Goal: Task Accomplishment & Management: Manage account settings

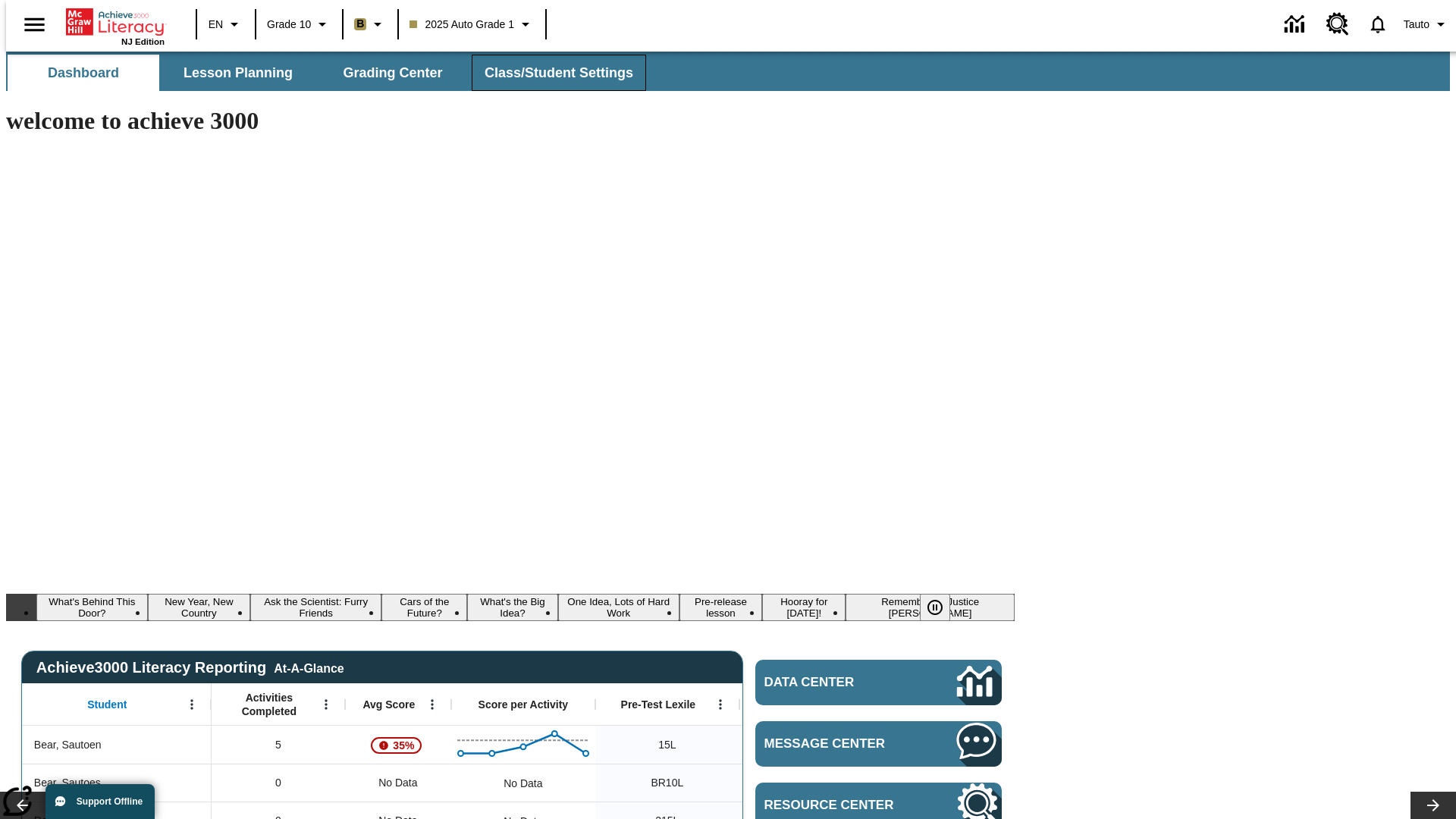
click at [550, 73] on span "Class/Student Settings" at bounding box center [558, 73] width 148 height 17
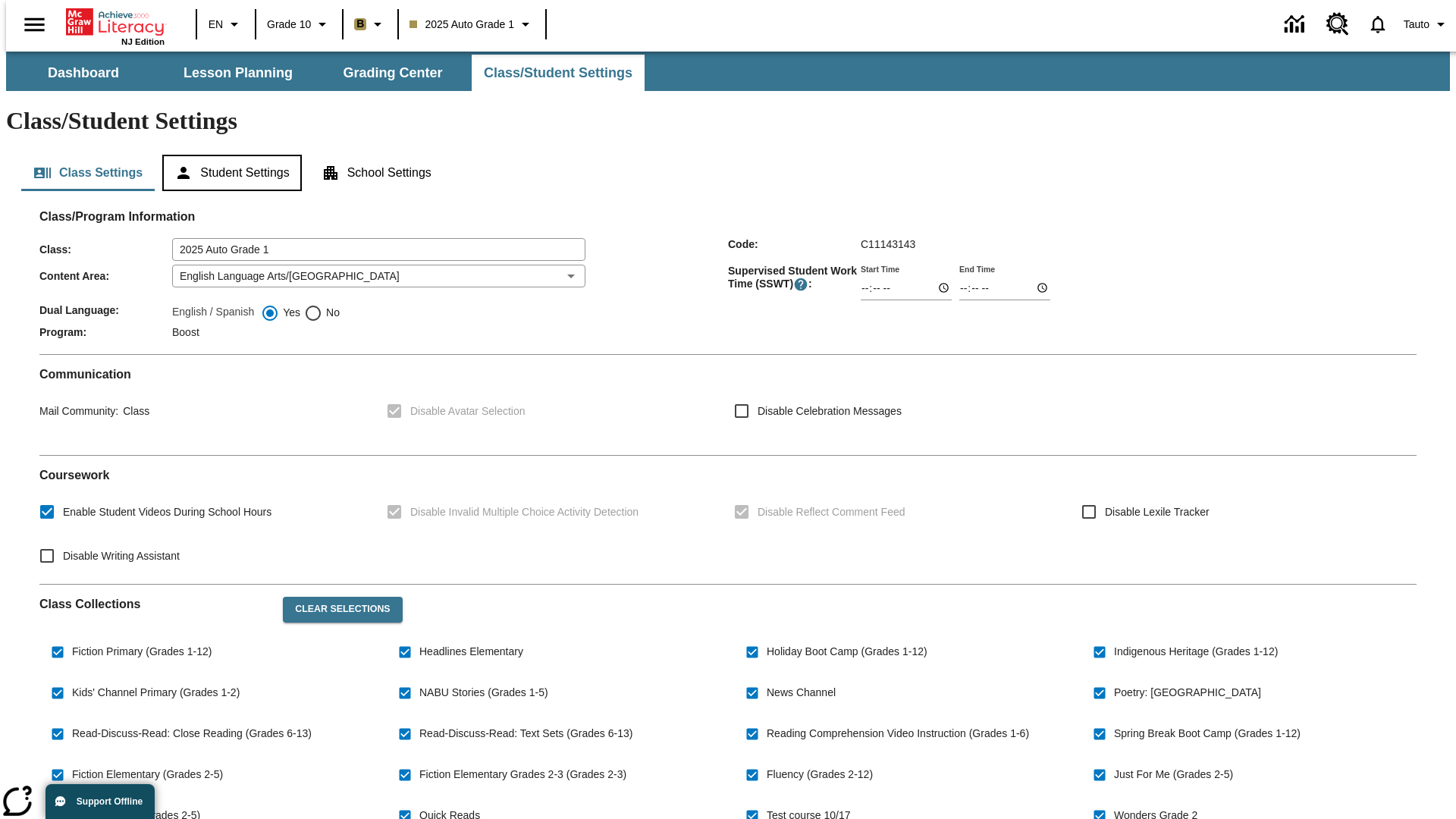
click at [228, 155] on button "Student Settings" at bounding box center [232, 173] width 139 height 36
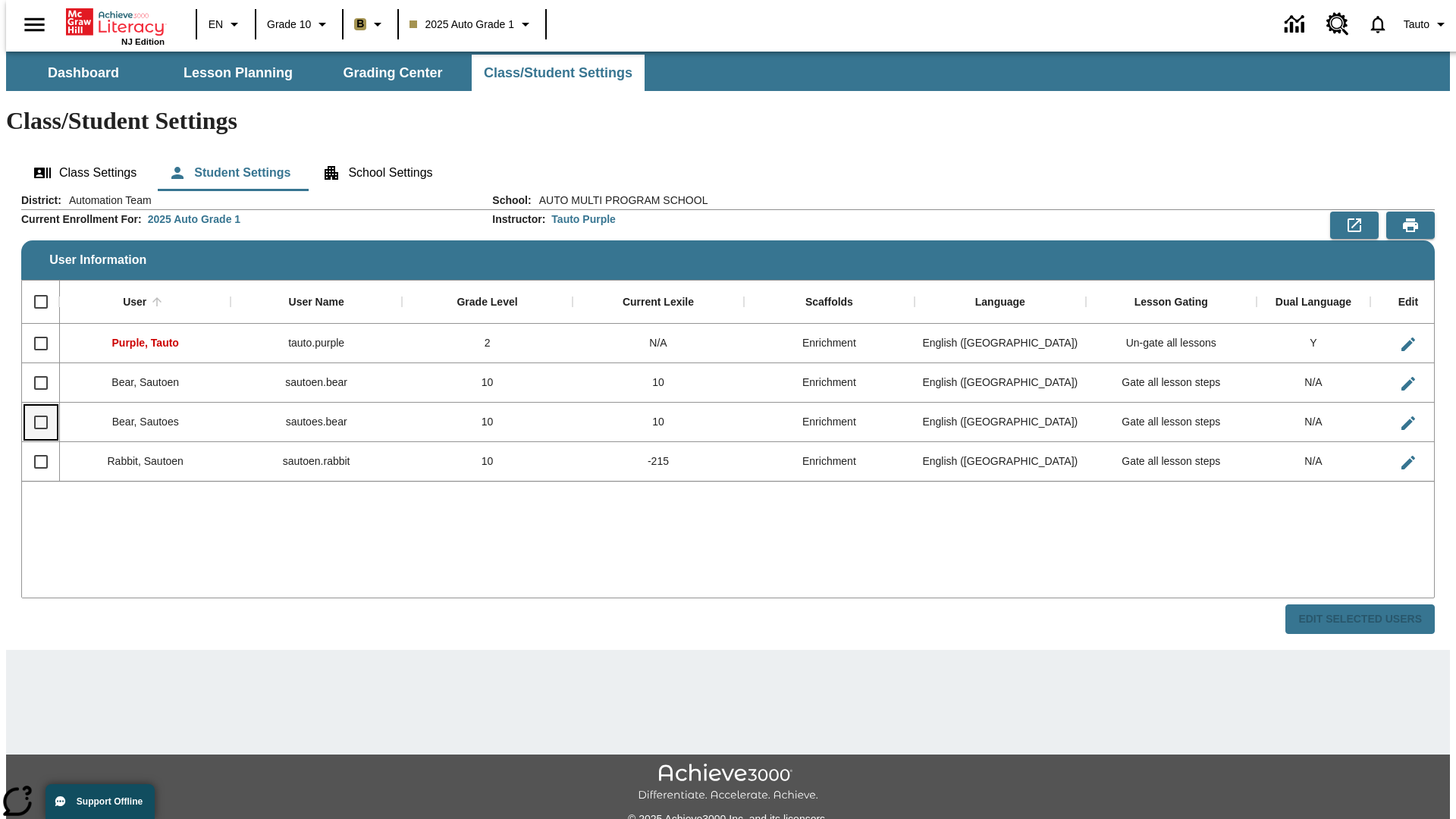
click at [34, 407] on input "Select row" at bounding box center [41, 423] width 32 height 32
checkbox input "true"
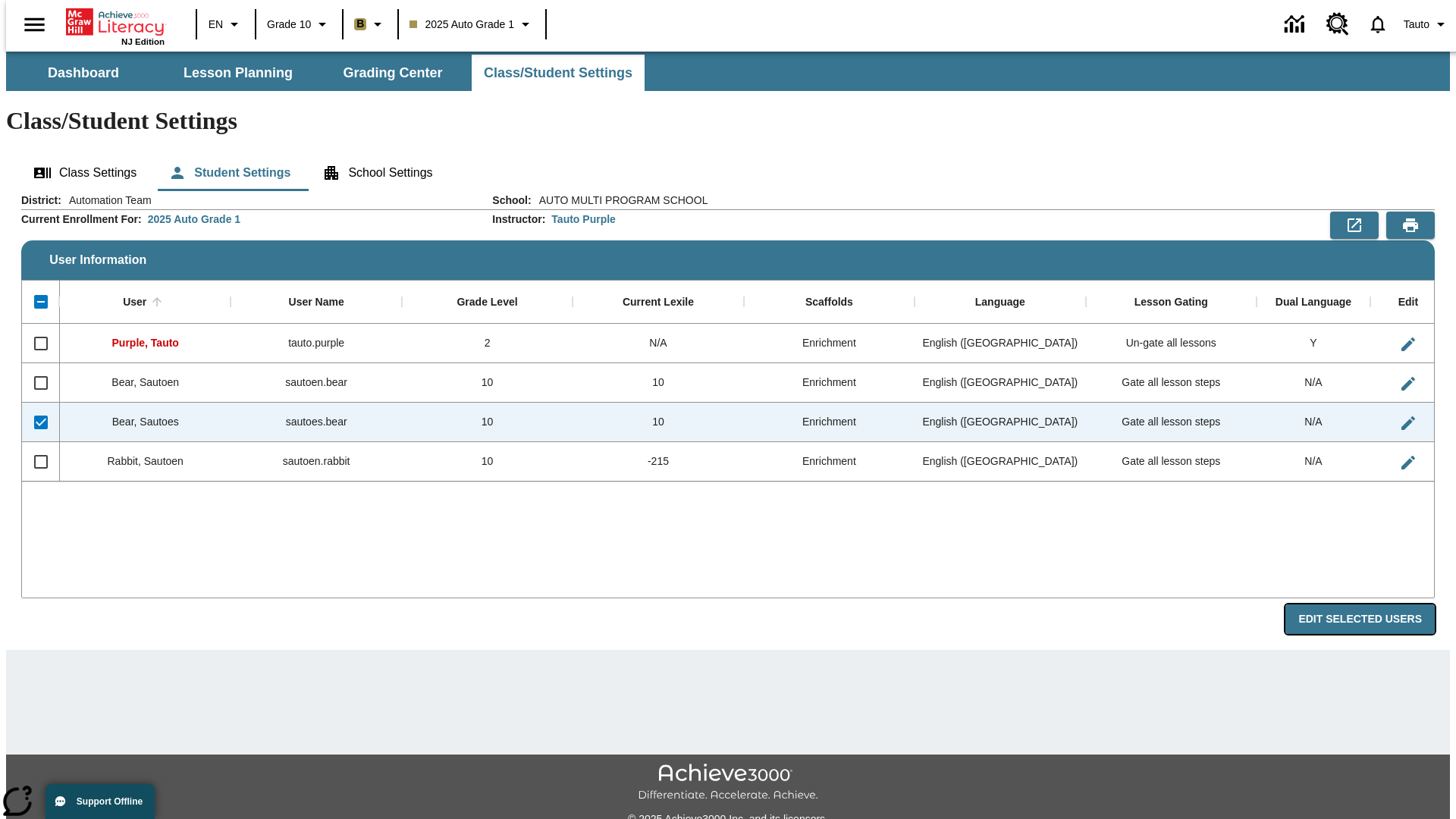
click at [1372, 604] on button "Edit Selected Users" at bounding box center [1360, 618] width 149 height 29
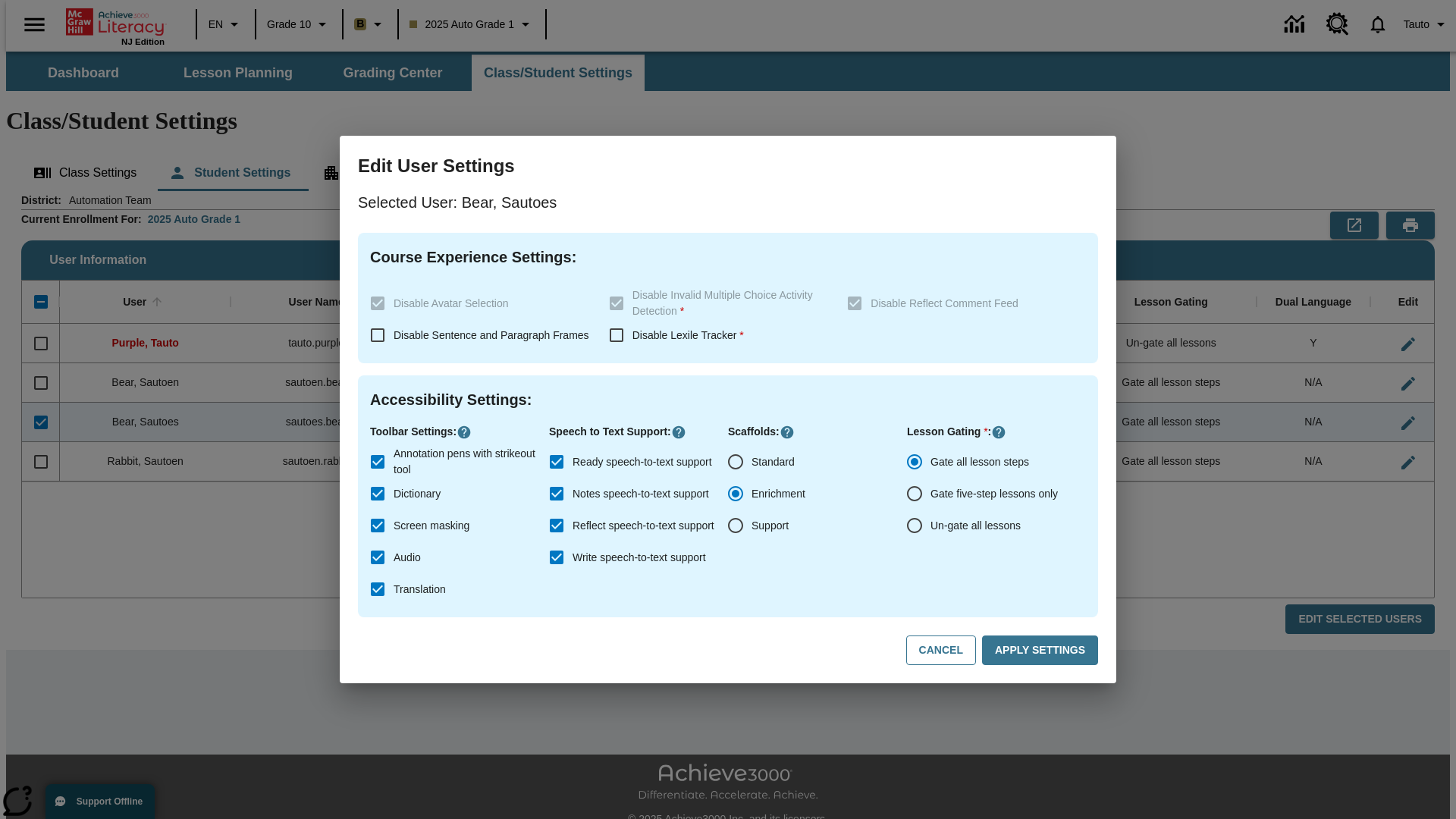
click at [914, 526] on input "Un-gate all lessons" at bounding box center [914, 526] width 32 height 32
radio input "true"
click at [1043, 651] on button "Apply Settings" at bounding box center [1040, 649] width 116 height 29
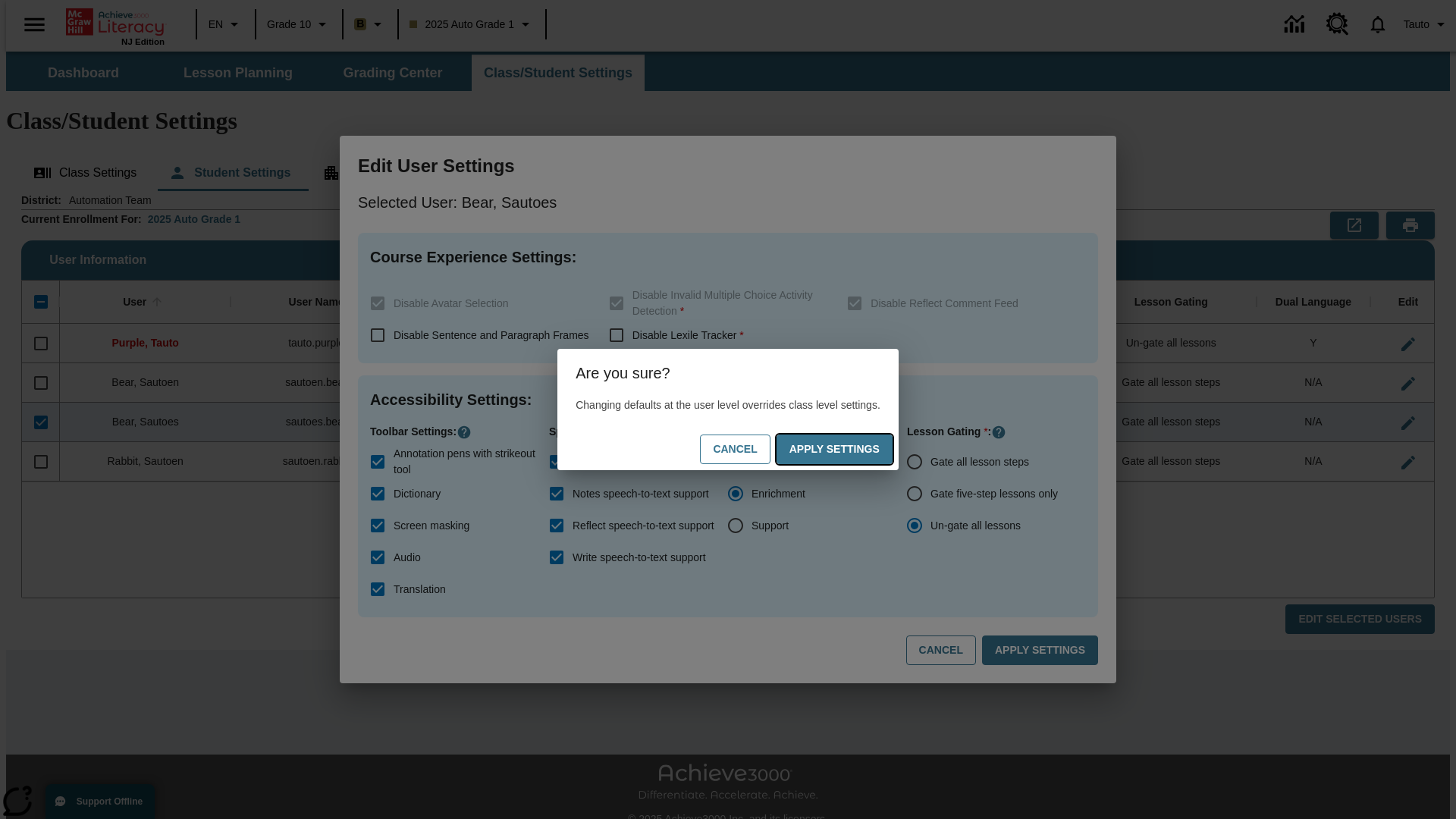
click at [849, 449] on button "Apply Settings" at bounding box center [834, 449] width 116 height 29
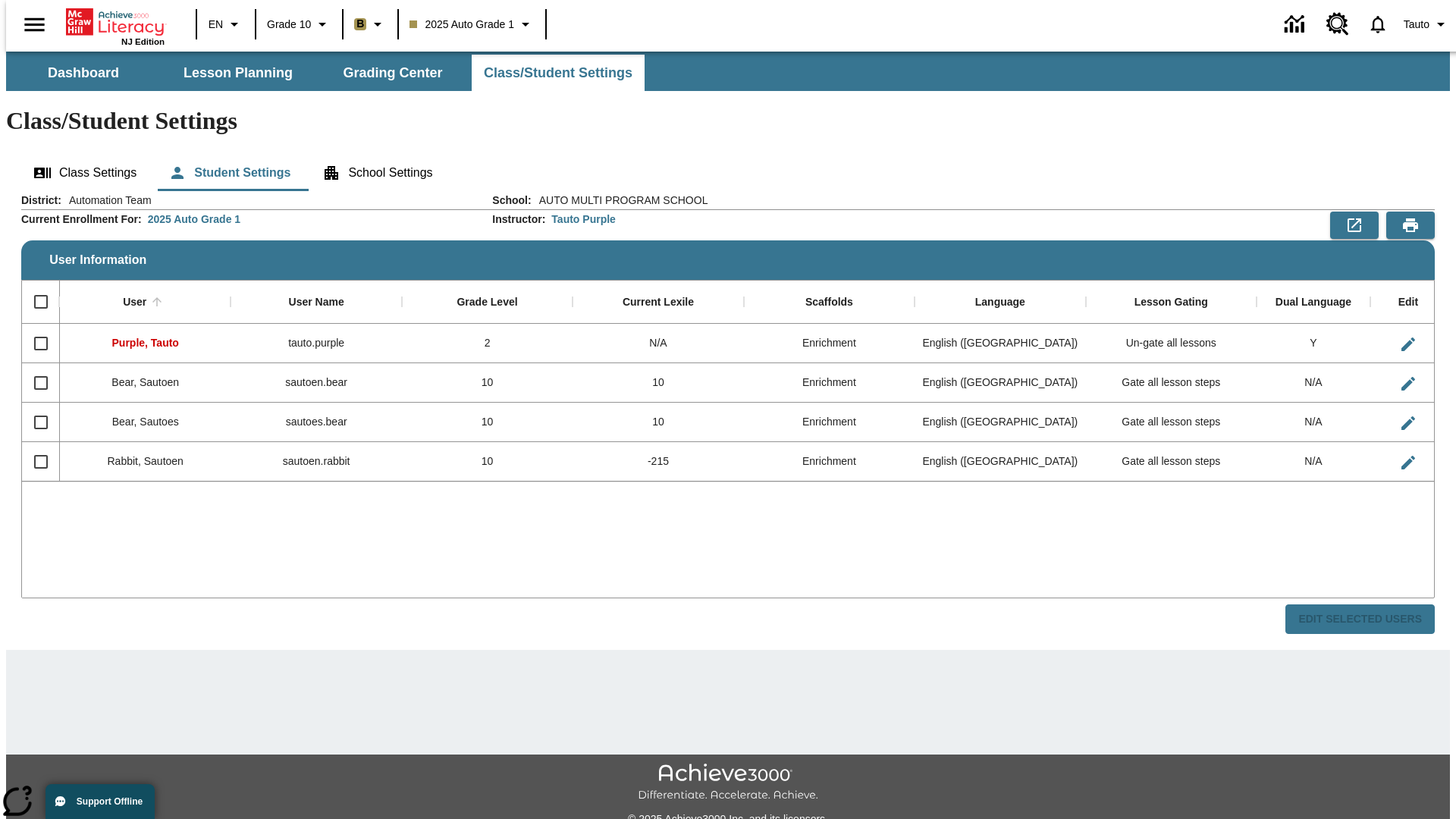
checkbox input "false"
click at [34, 407] on input "Select row" at bounding box center [41, 423] width 32 height 32
checkbox input "true"
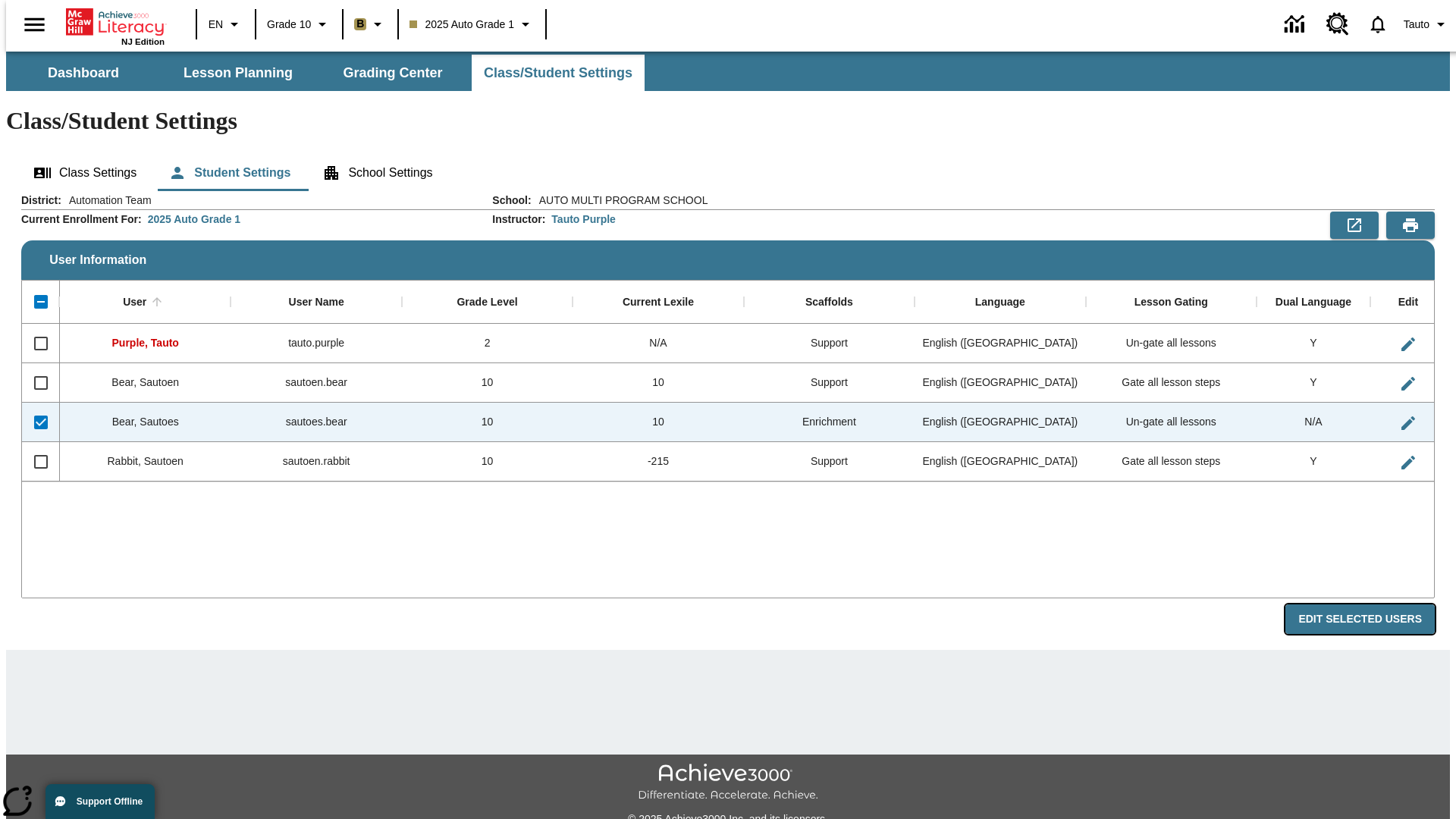
click at [1372, 604] on button "Edit Selected Users" at bounding box center [1360, 618] width 149 height 29
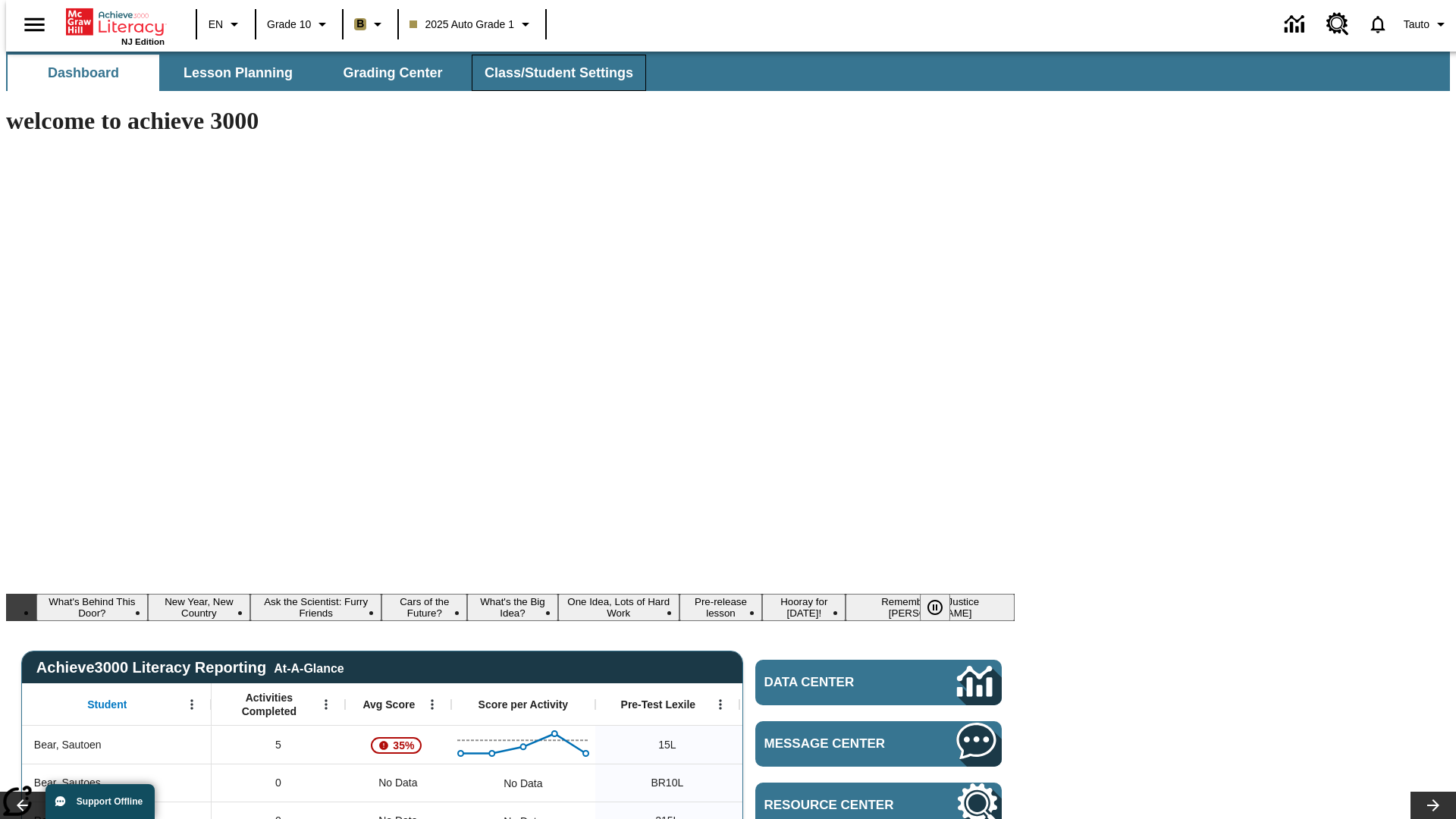
click at [550, 73] on span "Class/Student Settings" at bounding box center [558, 73] width 148 height 17
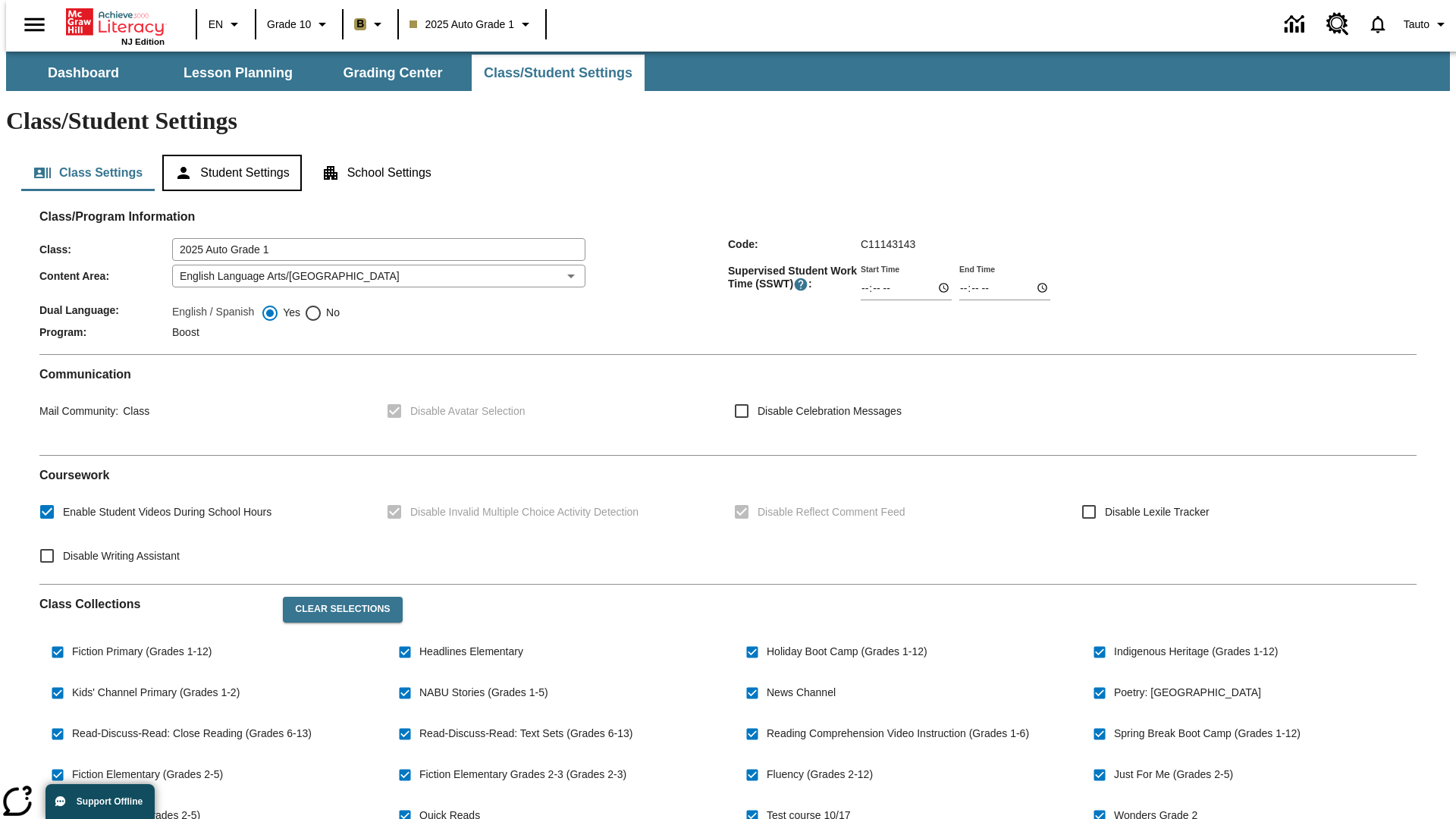
click at [228, 155] on button "Student Settings" at bounding box center [232, 173] width 139 height 36
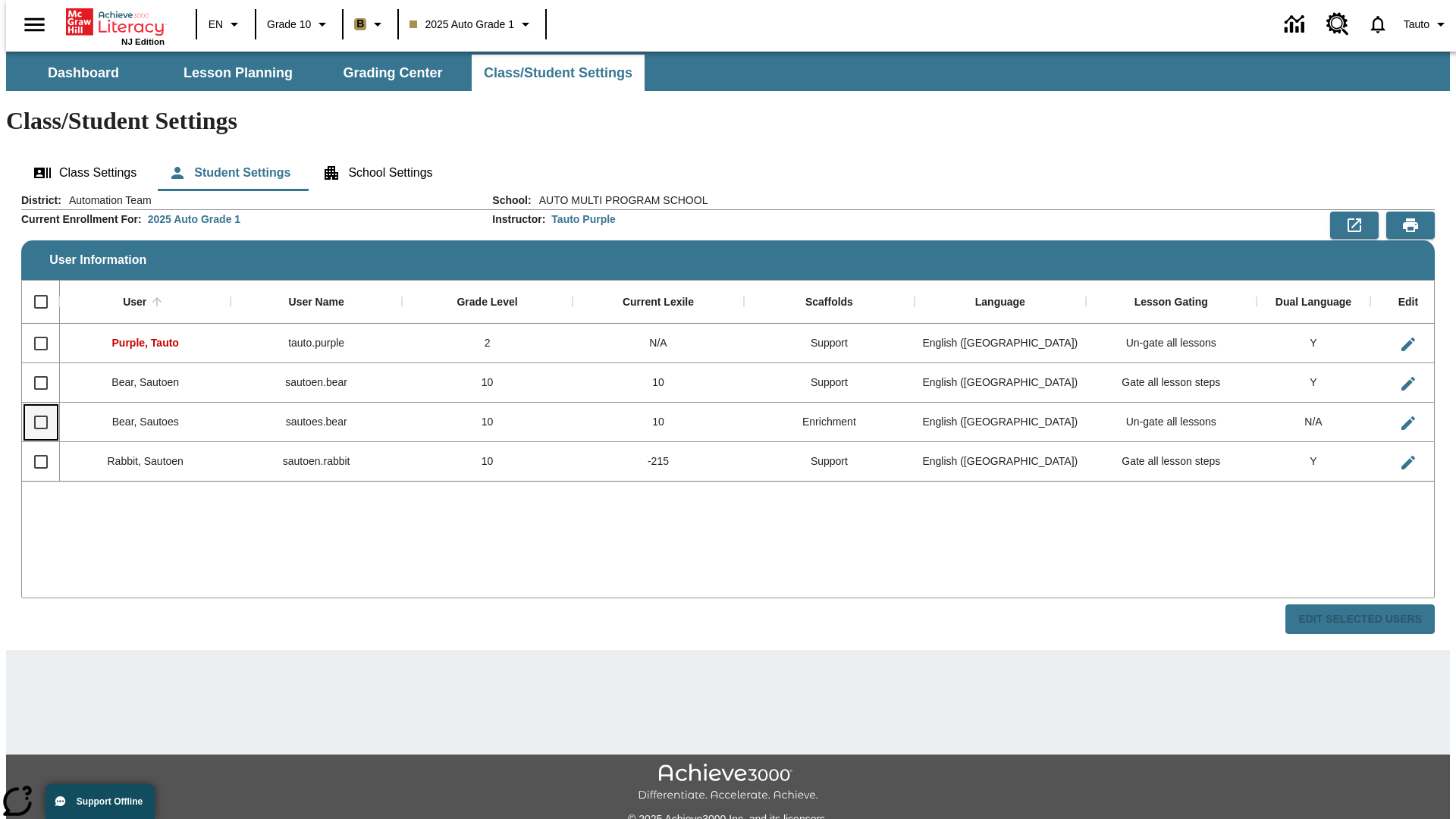
click at [34, 407] on input "Select row" at bounding box center [41, 423] width 32 height 32
checkbox input "true"
